Goal: Task Accomplishment & Management: Complete application form

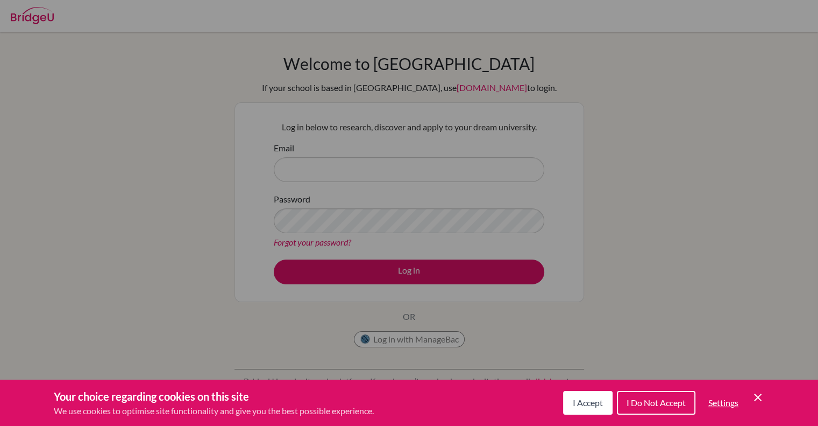
click at [491, 130] on div "Cookie Preferences" at bounding box center [409, 213] width 818 height 426
click at [577, 402] on span "I Accept" at bounding box center [588, 402] width 30 height 10
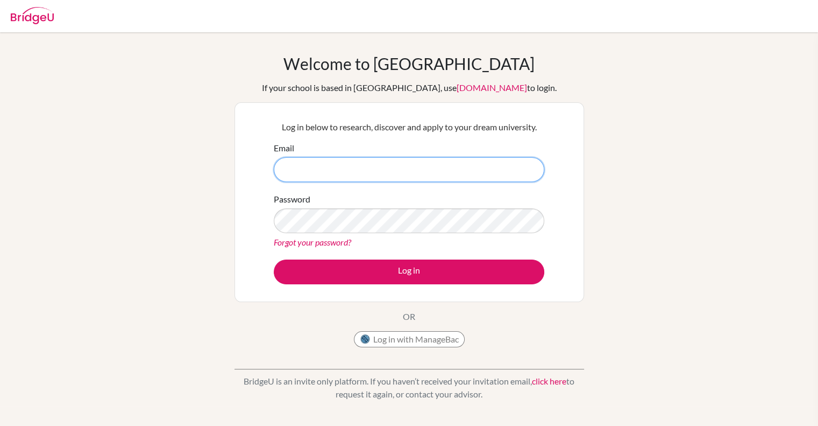
click at [402, 177] on input "Email" at bounding box center [409, 169] width 271 height 25
click at [435, 338] on button "Log in with ManageBac" at bounding box center [409, 339] width 111 height 16
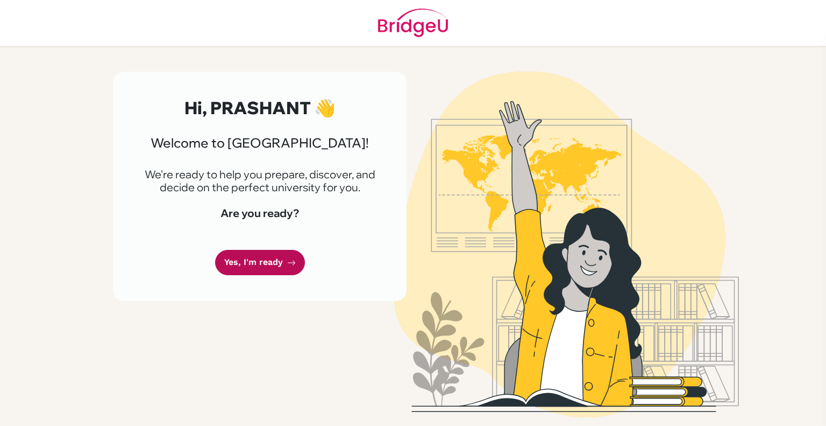
click at [280, 260] on link "Yes, I'm ready" at bounding box center [260, 262] width 90 height 25
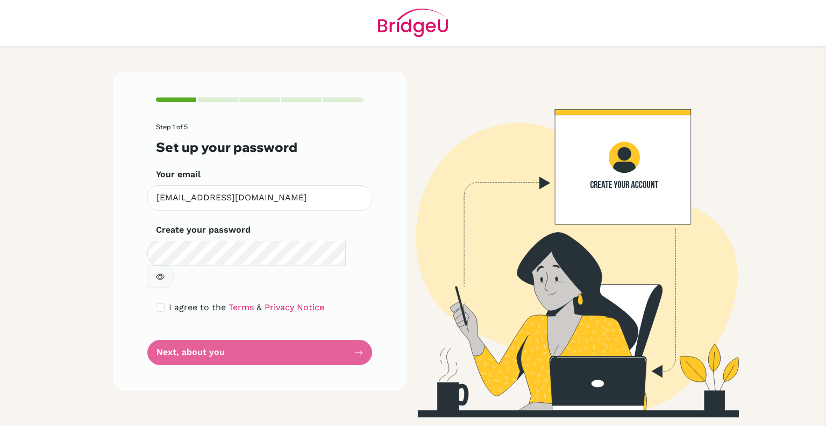
click at [293, 334] on form "Step 1 of 5 Set up your password Your email [EMAIL_ADDRESS][DOMAIN_NAME] Invali…" at bounding box center [260, 244] width 208 height 242
click at [152, 287] on div "Step 1 of 5 Set up your password Your email [EMAIL_ADDRESS][DOMAIN_NAME] Invali…" at bounding box center [260, 231] width 294 height 319
click at [156, 303] on input "checkbox" at bounding box center [160, 307] width 9 height 9
checkbox input "true"
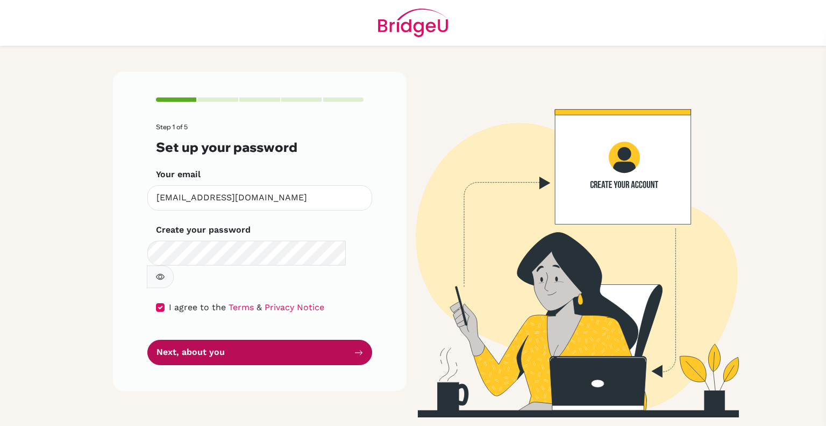
click at [203, 339] on button "Next, about you" at bounding box center [259, 351] width 225 height 25
